Goal: Information Seeking & Learning: Learn about a topic

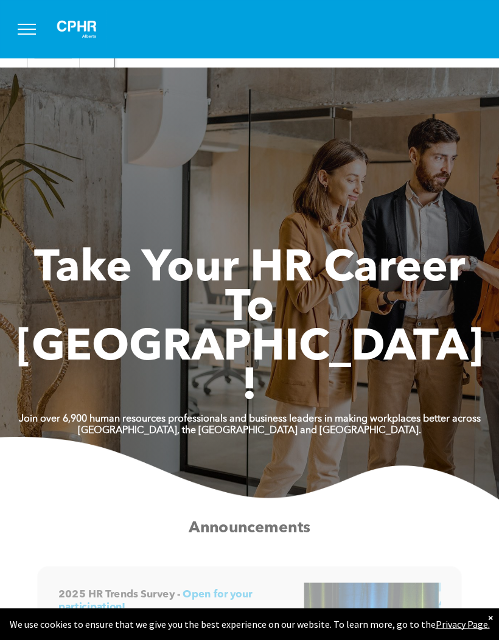
click at [24, 36] on button "menu" at bounding box center [27, 29] width 32 height 32
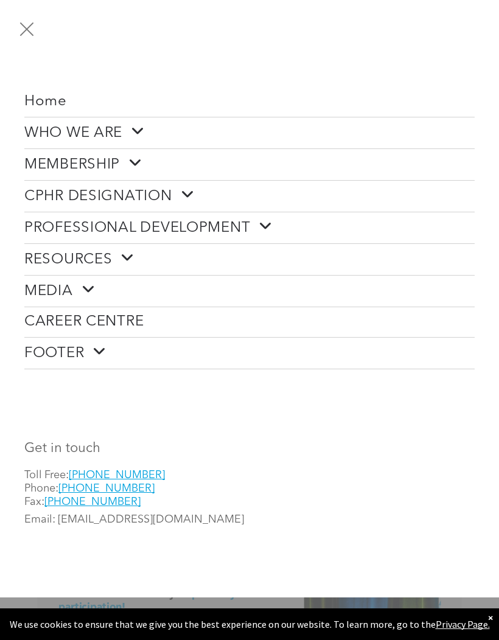
click at [31, 30] on button "menu" at bounding box center [27, 29] width 32 height 32
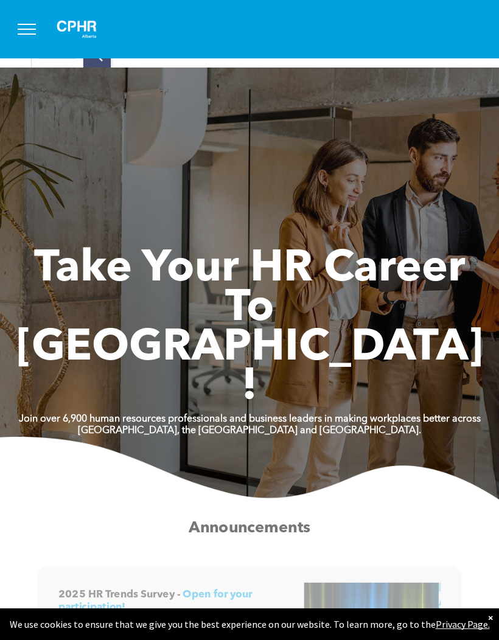
click at [30, 30] on button "menu" at bounding box center [27, 29] width 32 height 32
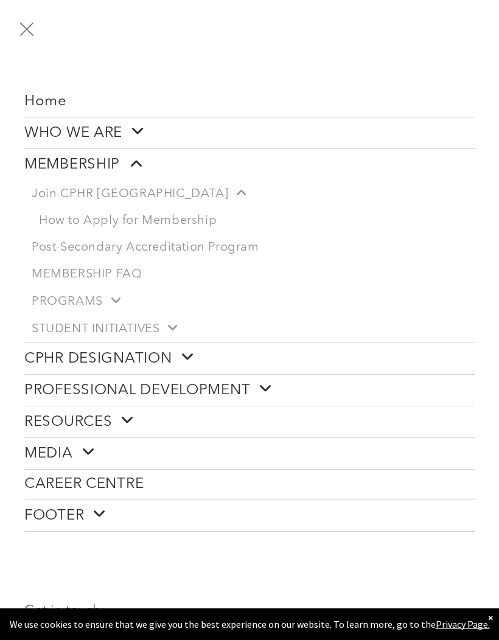
click at [48, 101] on span "Home" at bounding box center [45, 102] width 43 height 18
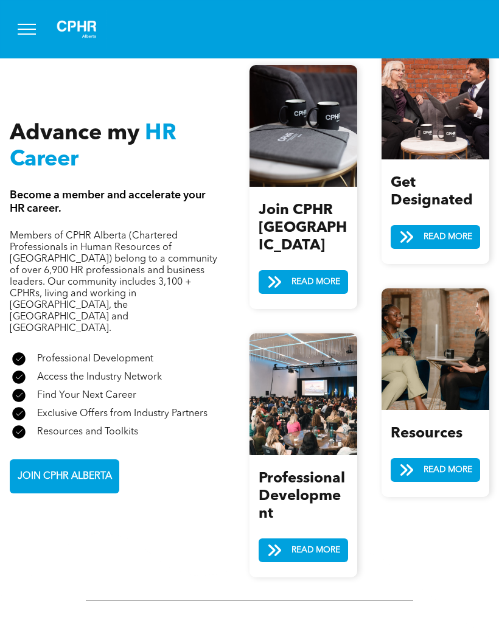
scroll to position [1356, 0]
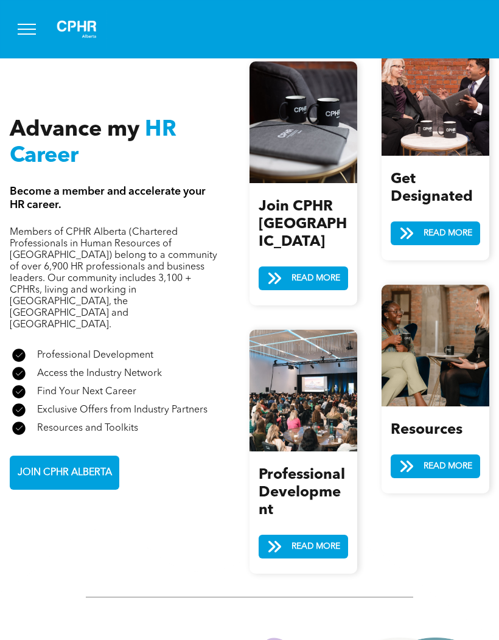
click at [330, 535] on span "READ MORE" at bounding box center [315, 546] width 57 height 23
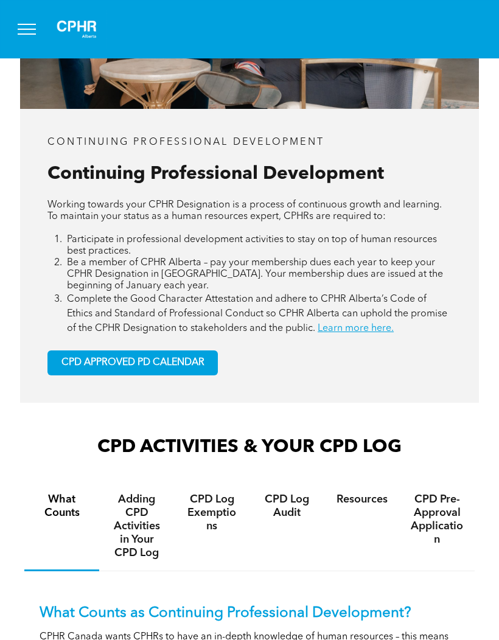
scroll to position [623, 0]
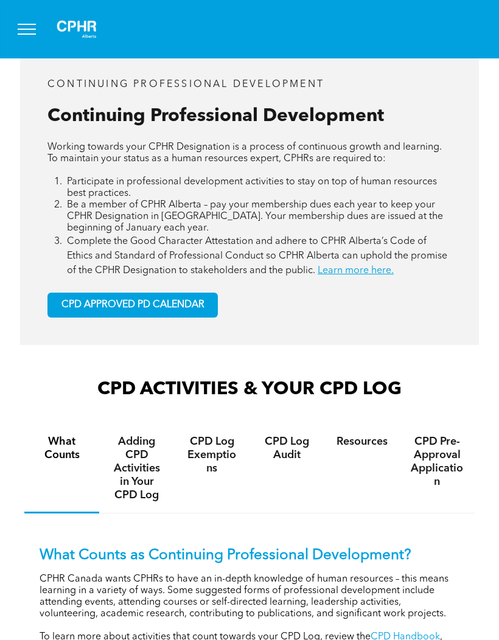
click at [181, 318] on link "CPD APPROVED PD CALENDAR" at bounding box center [132, 305] width 170 height 25
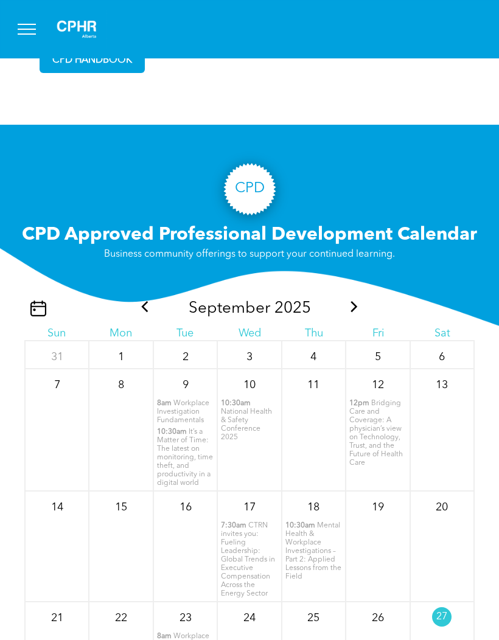
click at [355, 312] on icon at bounding box center [354, 306] width 16 height 11
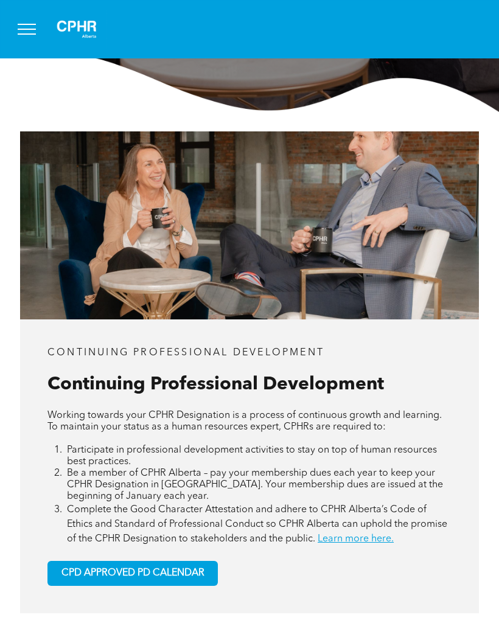
scroll to position [372, 0]
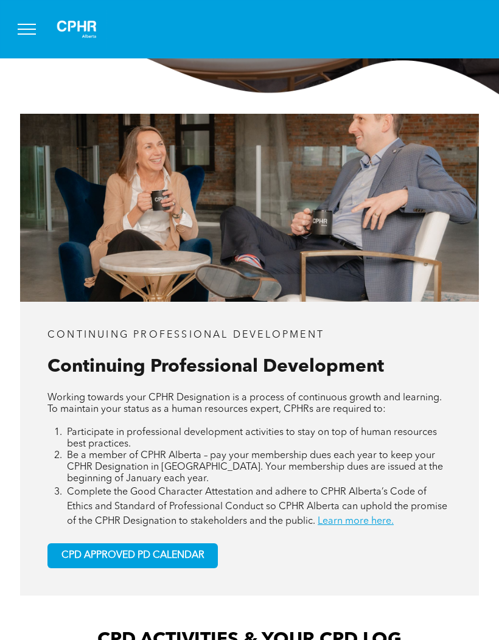
click at [369, 526] on link "Learn more here." at bounding box center [356, 521] width 76 height 10
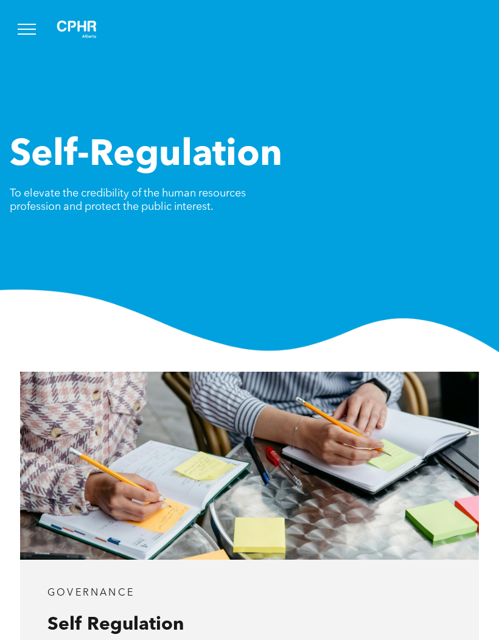
click at [36, 32] on button "menu" at bounding box center [27, 29] width 32 height 32
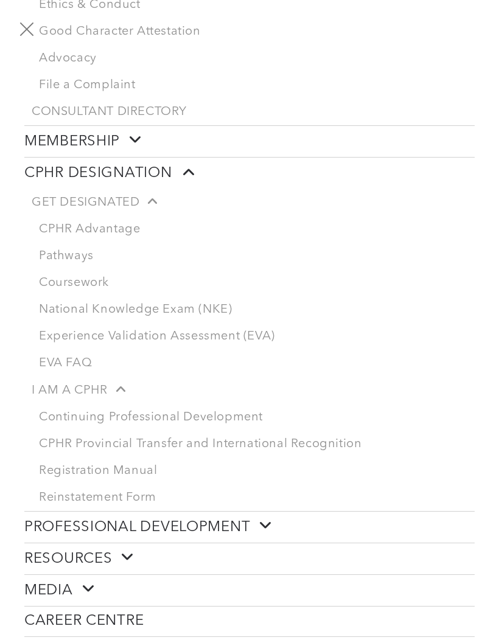
scroll to position [427, 0]
click at [212, 429] on link "Continuing Professional Development" at bounding box center [253, 416] width 443 height 27
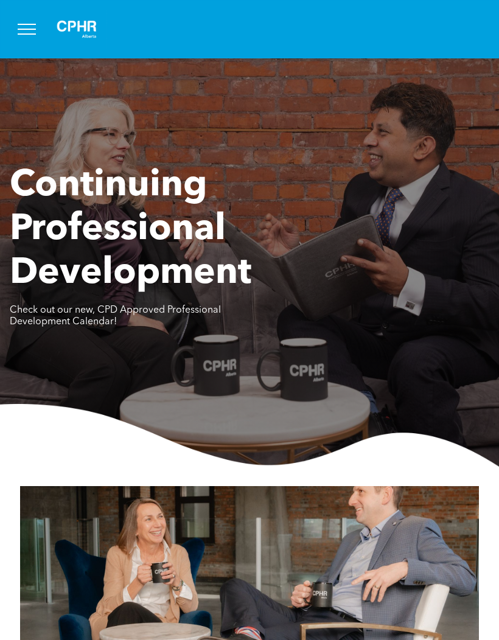
click at [55, 322] on span "Check out our new, CPD Approved Professional Development Calendar!" at bounding box center [115, 315] width 211 height 21
click at [7, 23] on div at bounding box center [249, 29] width 499 height 58
click at [29, 36] on button "menu" at bounding box center [27, 29] width 32 height 32
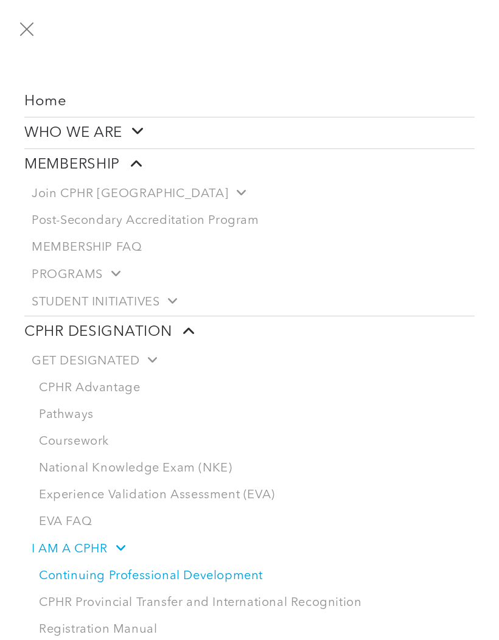
click at [110, 198] on span "Join CPHR [GEOGRAPHIC_DATA]" at bounding box center [138, 193] width 213 height 15
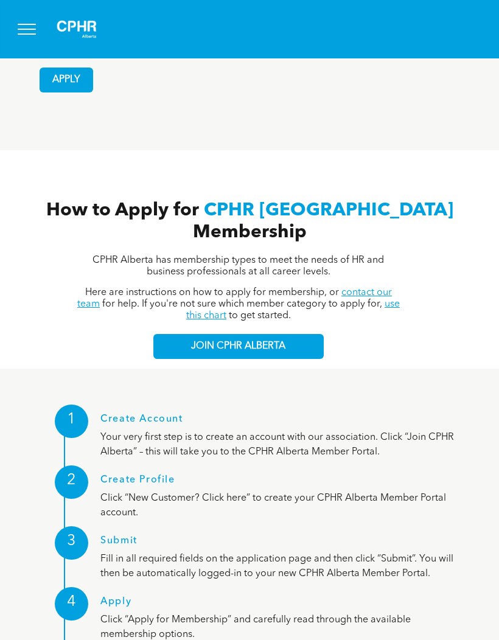
scroll to position [1364, 0]
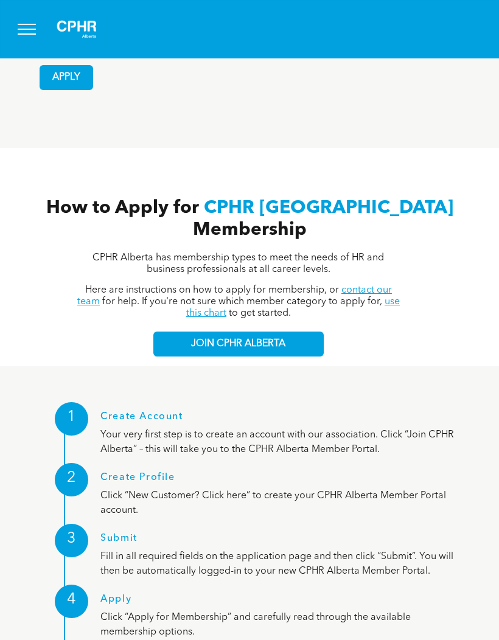
click at [280, 338] on span "JOIN CPHR ALBERTA" at bounding box center [238, 344] width 94 height 12
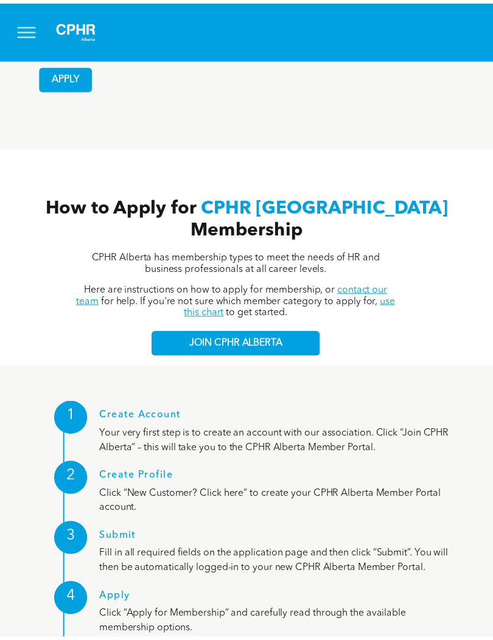
scroll to position [1383, 0]
